Goal: Task Accomplishment & Management: Manage account settings

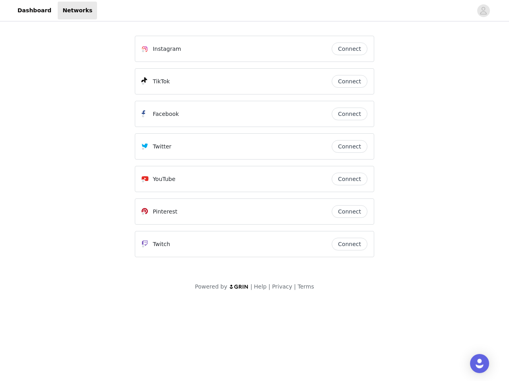
click at [254, 150] on div "Twitter" at bounding box center [236, 147] width 190 height 10
click at [254, 11] on div at bounding box center [284, 11] width 375 height 18
click at [483, 11] on icon "avatar" at bounding box center [483, 10] width 8 height 13
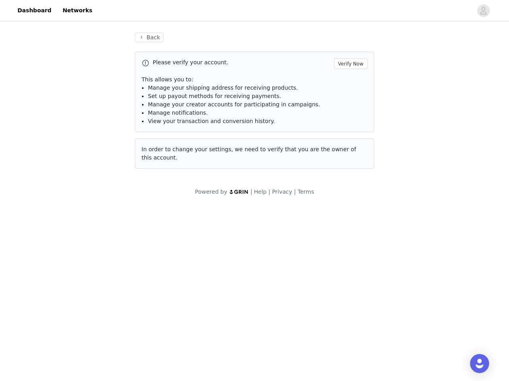
click at [349, 147] on span "In order to change your settings, we need to verify that you are the owner of t…" at bounding box center [248, 153] width 215 height 15
click at [349, 179] on div "Back Please verify your account. Verify Now This allows you to: Manage your shi…" at bounding box center [254, 105] width 258 height 165
click at [349, 212] on body "Dashboard Networks Back Please verify your account. Verify Now This allows you …" at bounding box center [254, 190] width 509 height 381
